Goal: Check status: Check status

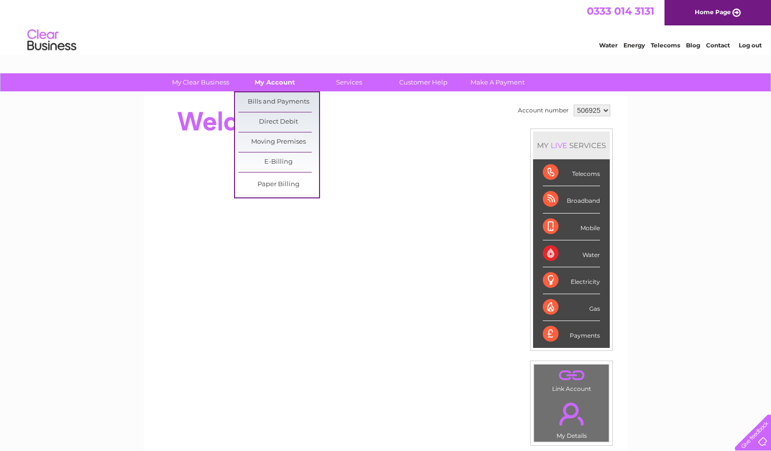
click at [267, 81] on link "My Account" at bounding box center [274, 82] width 81 height 18
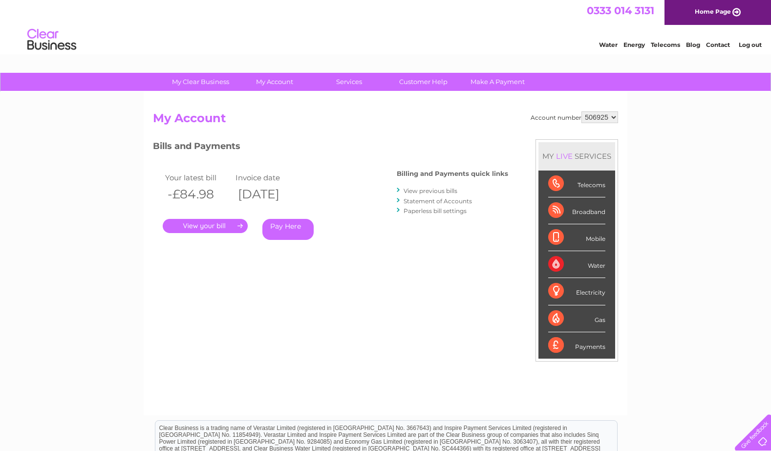
scroll to position [0, 0]
click at [241, 226] on link "." at bounding box center [205, 226] width 85 height 14
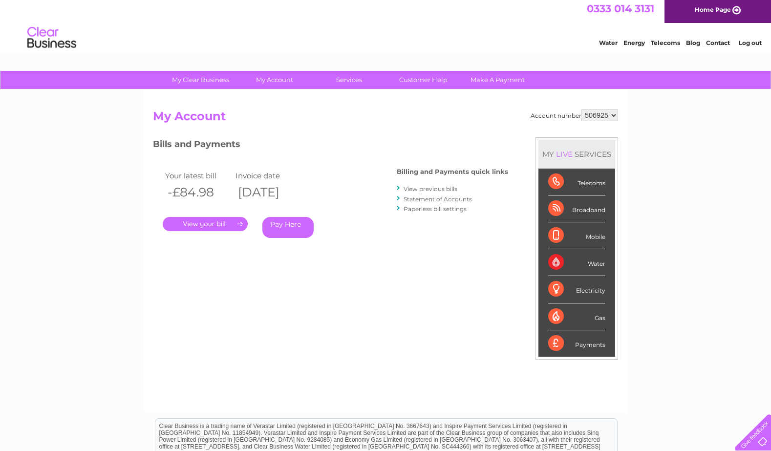
click at [558, 316] on div "Gas" at bounding box center [576, 316] width 57 height 27
click at [559, 316] on div "Gas" at bounding box center [576, 316] width 57 height 27
click at [222, 222] on link "." at bounding box center [205, 224] width 85 height 14
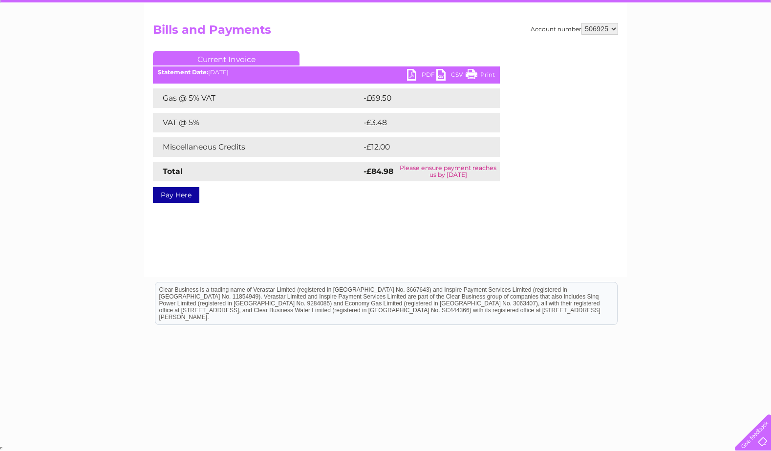
scroll to position [88, 0]
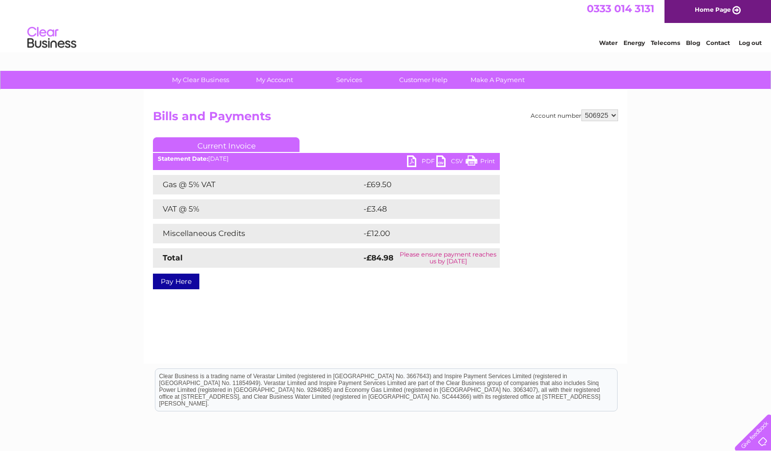
scroll to position [2, 0]
